Goal: Task Accomplishment & Management: Manage account settings

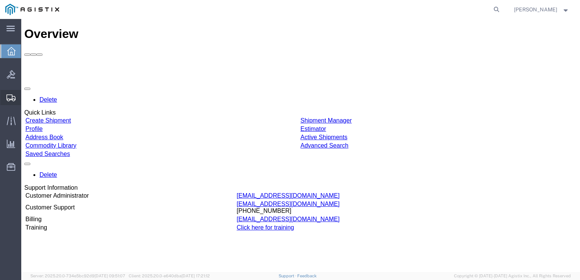
click at [0, 0] on span "Shipment Manager" at bounding box center [0, 0] width 0 height 0
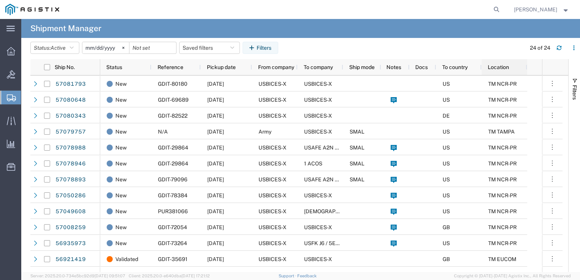
click at [288, 70] on div "Location" at bounding box center [506, 67] width 36 height 12
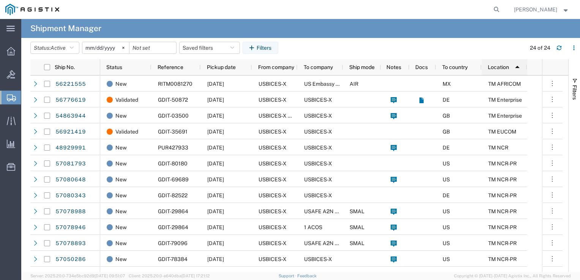
click at [288, 70] on img at bounding box center [517, 67] width 12 height 12
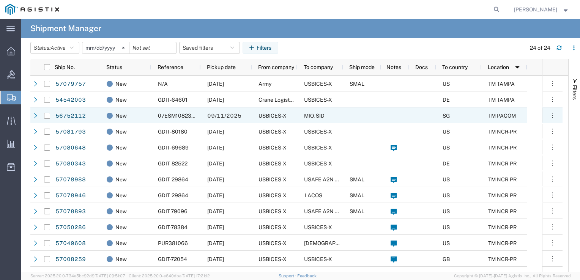
click at [288, 116] on div "SG" at bounding box center [459, 115] width 46 height 16
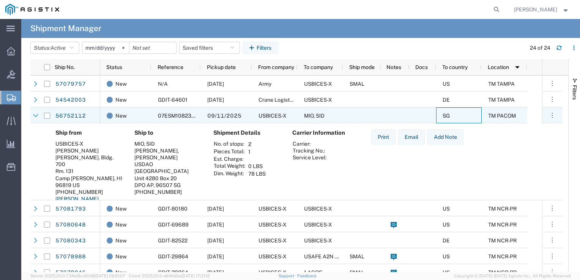
click at [180, 117] on span "07ESM1082328" at bounding box center [178, 116] width 40 height 6
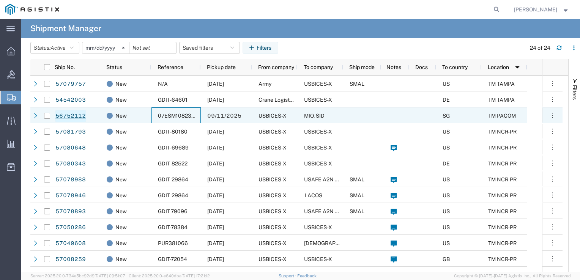
click at [79, 117] on link "56752112" at bounding box center [70, 116] width 31 height 12
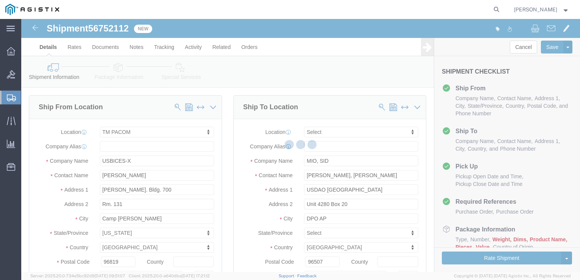
select select "34243"
select select
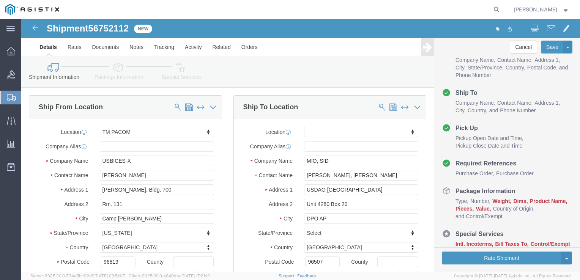
click link "Package Information"
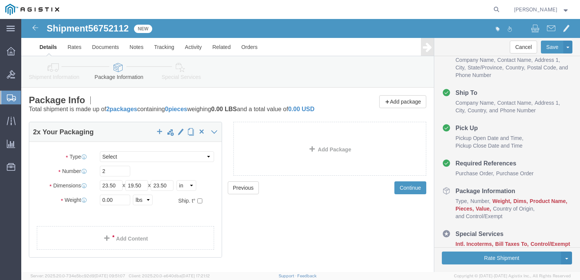
click icon
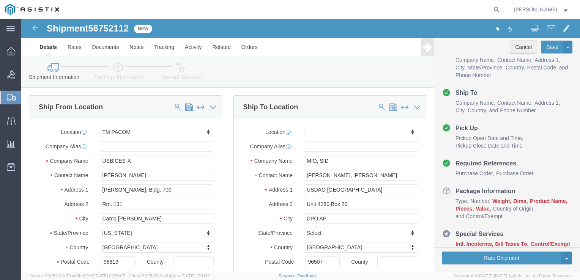
click button "Cancel"
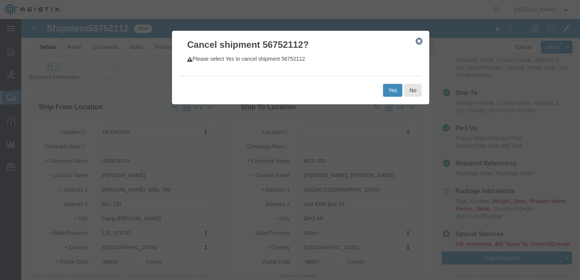
click button "Yes"
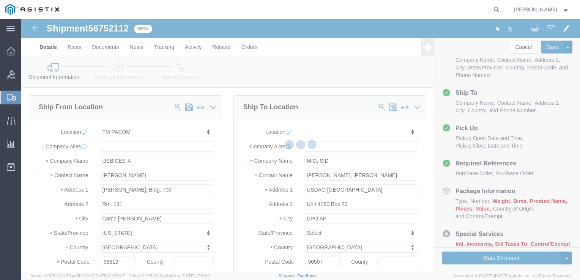
drag, startPoint x: 84, startPoint y: 92, endPoint x: 79, endPoint y: 90, distance: 5.4
click at [84, 92] on div at bounding box center [300, 145] width 558 height 253
click at [210, 107] on div at bounding box center [300, 145] width 558 height 253
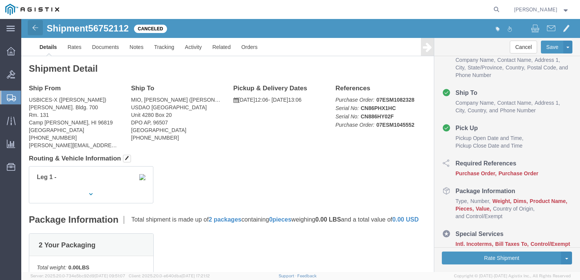
click img
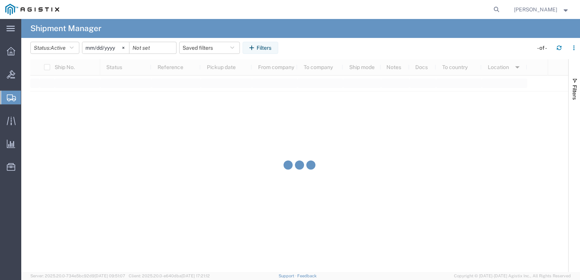
click at [288, 11] on icon at bounding box center [496, 9] width 11 height 11
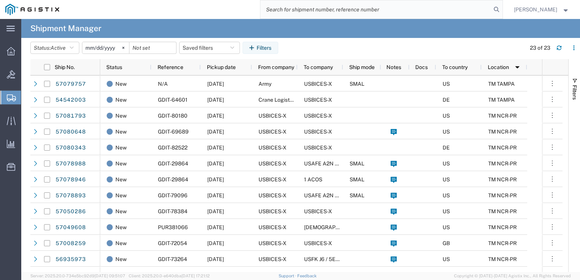
click at [288, 6] on input "search" at bounding box center [375, 9] width 231 height 18
type input "jr"
click at [288, 13] on icon at bounding box center [496, 9] width 11 height 11
